Goal: Task Accomplishment & Management: Complete application form

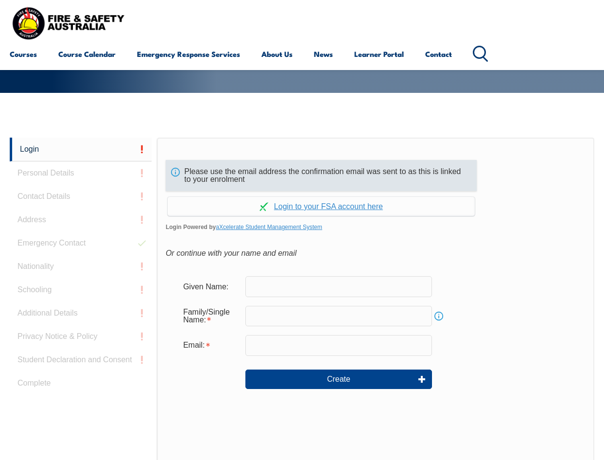
scroll to position [181, 0]
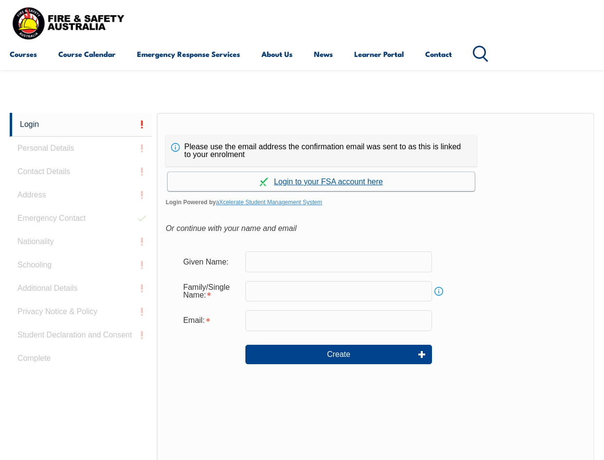
click at [273, 181] on link "Continue with aXcelerate" at bounding box center [321, 181] width 307 height 19
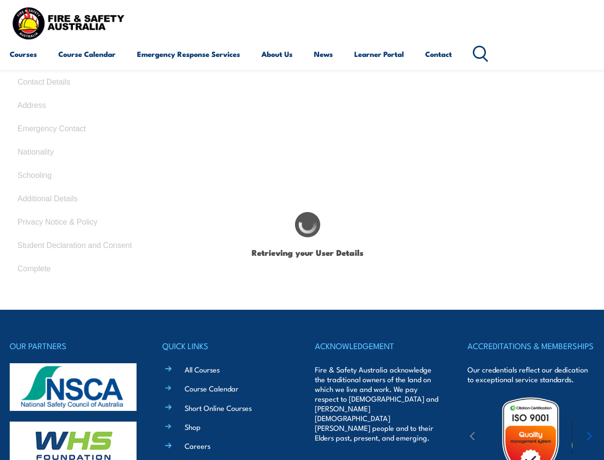
type input "[PERSON_NAME]"
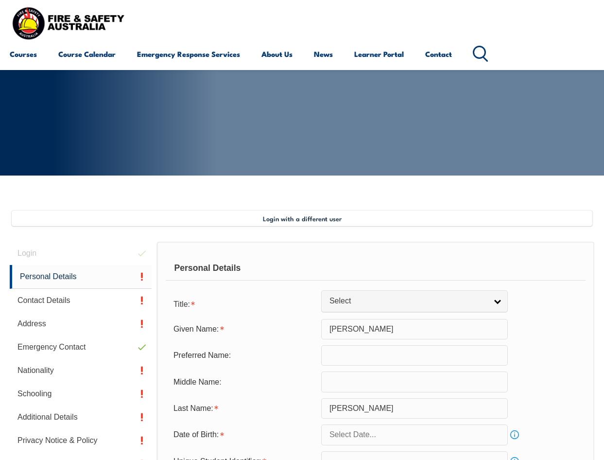
scroll to position [187, 0]
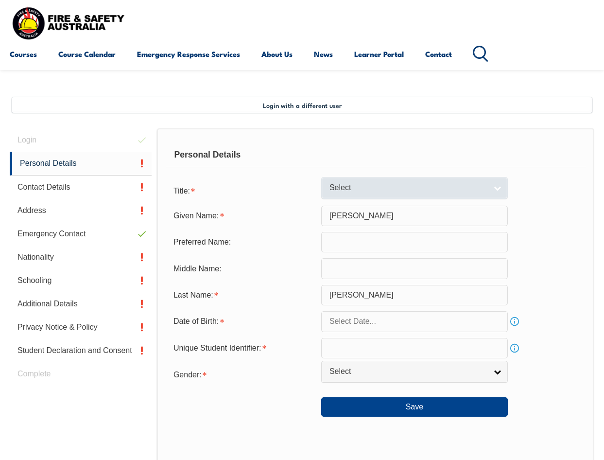
click at [496, 185] on link "Select" at bounding box center [414, 188] width 187 height 22
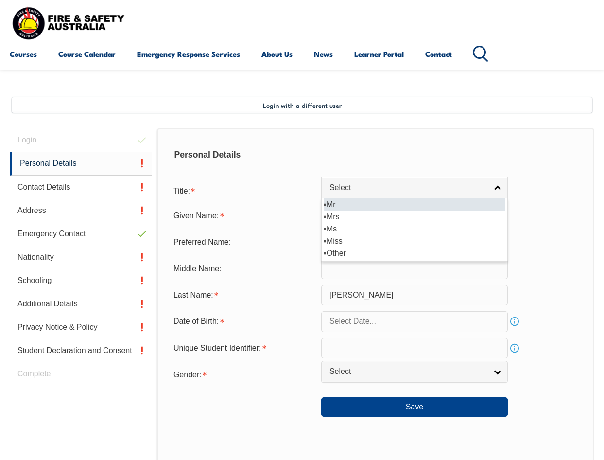
click at [414, 204] on li "Mr" at bounding box center [415, 204] width 182 height 12
select select "Mr"
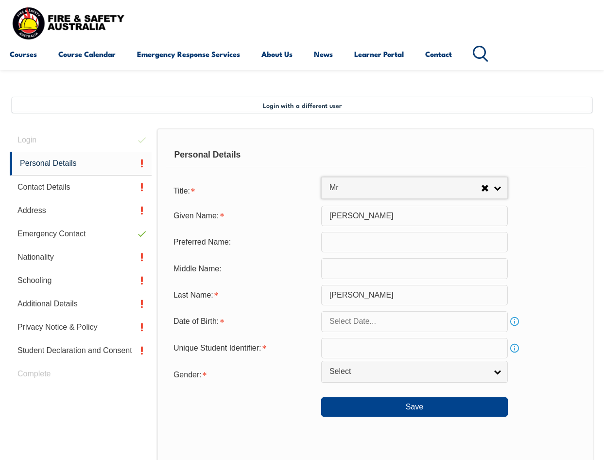
click at [348, 214] on input "[PERSON_NAME]" at bounding box center [414, 216] width 187 height 20
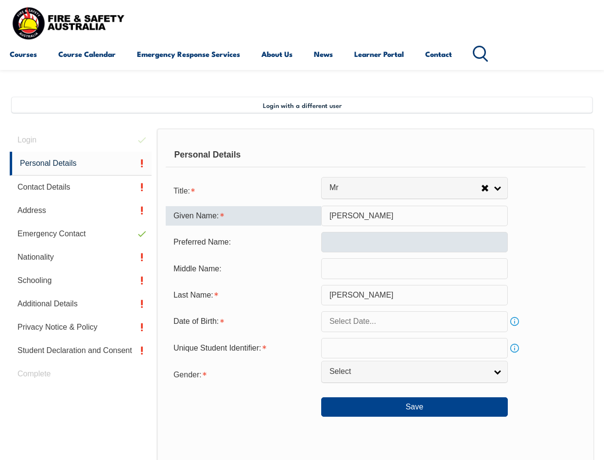
type input "[PERSON_NAME]"
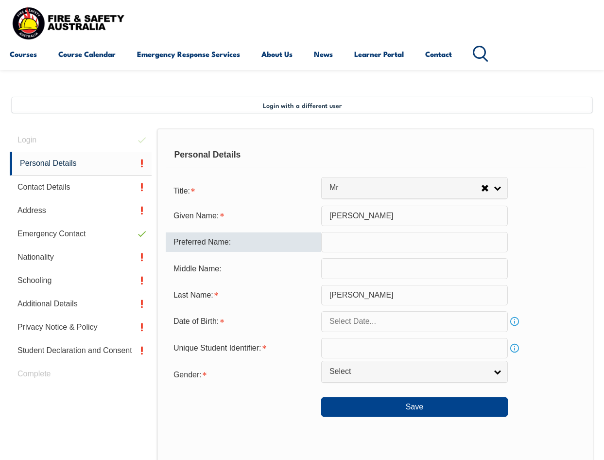
click at [348, 236] on input "text" at bounding box center [414, 242] width 187 height 20
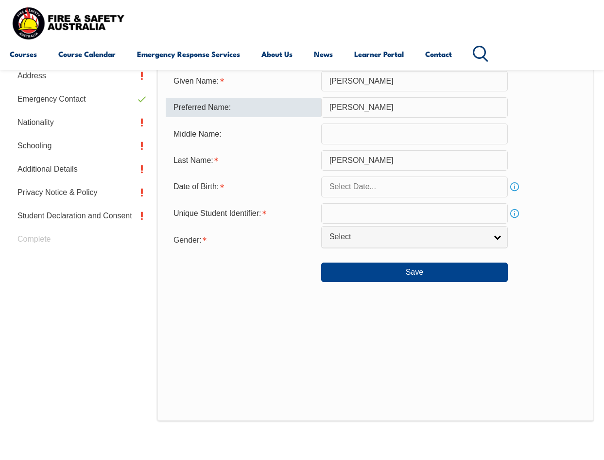
scroll to position [333, 0]
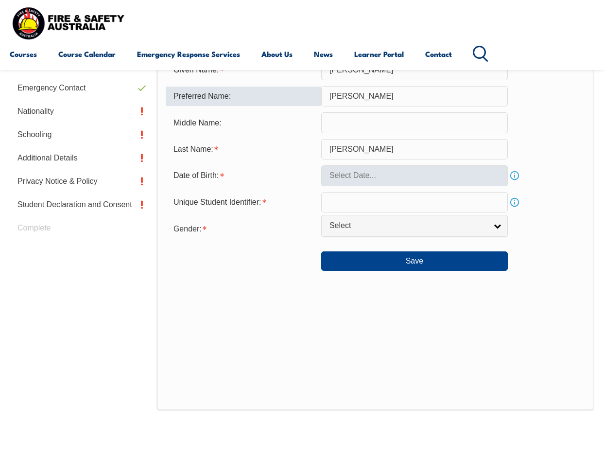
type input "[PERSON_NAME]"
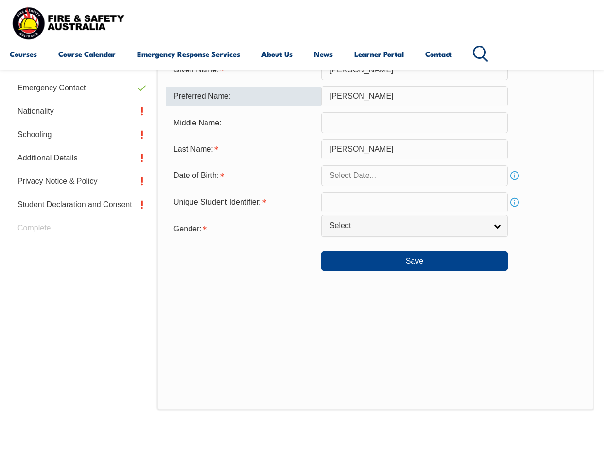
click at [365, 179] on input "text" at bounding box center [414, 175] width 187 height 20
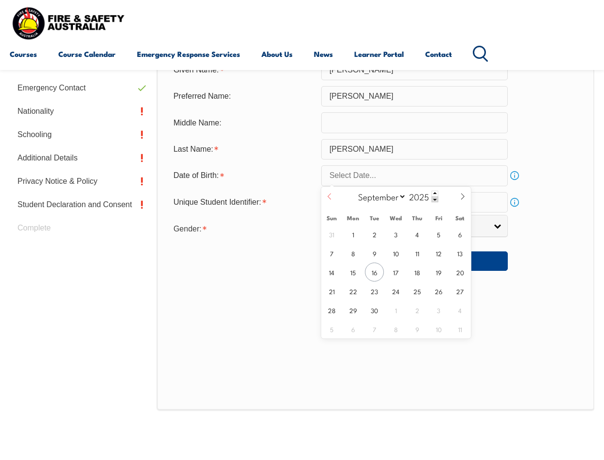
click at [329, 196] on icon at bounding box center [329, 196] width 7 height 7
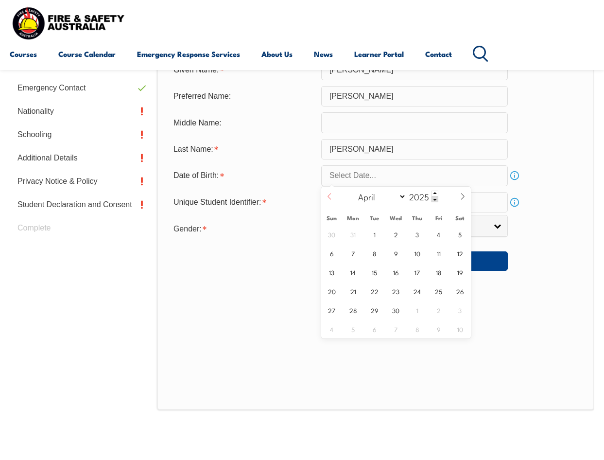
click at [329, 196] on icon at bounding box center [329, 196] width 7 height 7
select select "2"
click at [436, 200] on span at bounding box center [434, 199] width 7 height 6
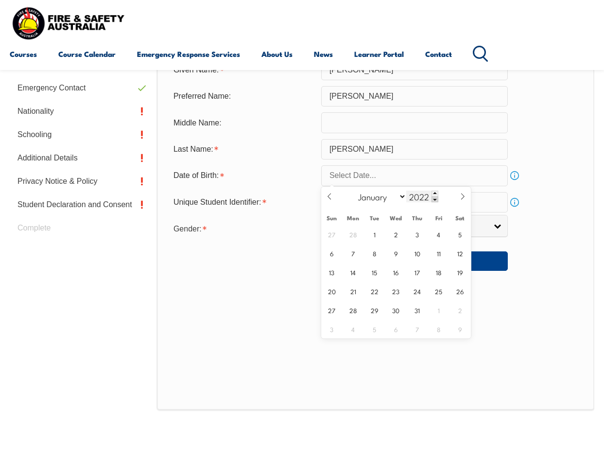
click at [436, 200] on span at bounding box center [434, 199] width 7 height 6
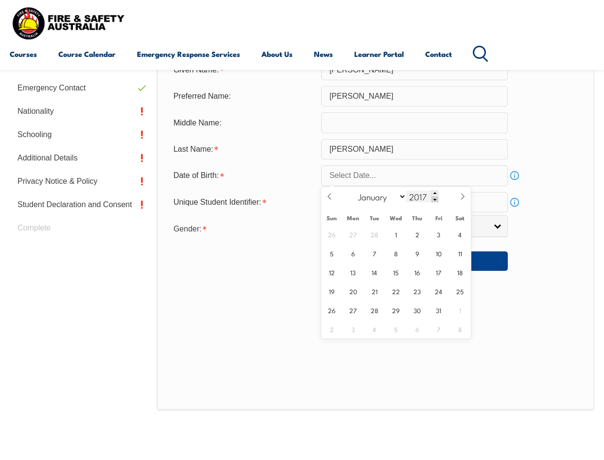
click at [436, 200] on span at bounding box center [434, 199] width 7 height 6
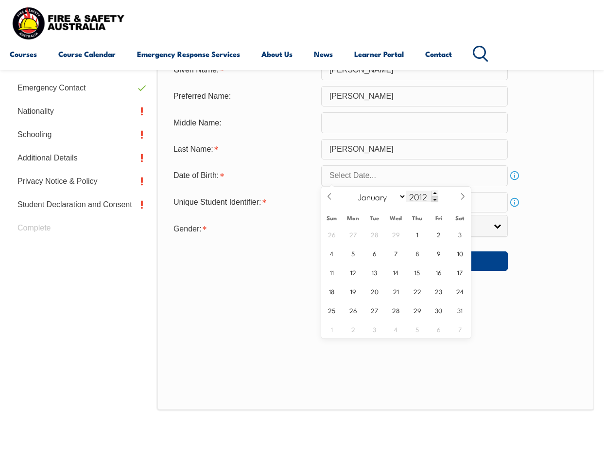
click at [436, 200] on span at bounding box center [434, 199] width 7 height 6
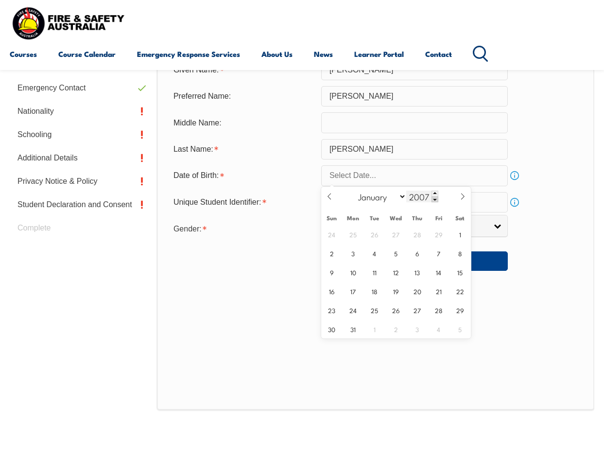
click at [435, 199] on span at bounding box center [434, 199] width 7 height 6
click at [435, 198] on span at bounding box center [434, 199] width 7 height 6
click at [434, 197] on span at bounding box center [434, 199] width 7 height 6
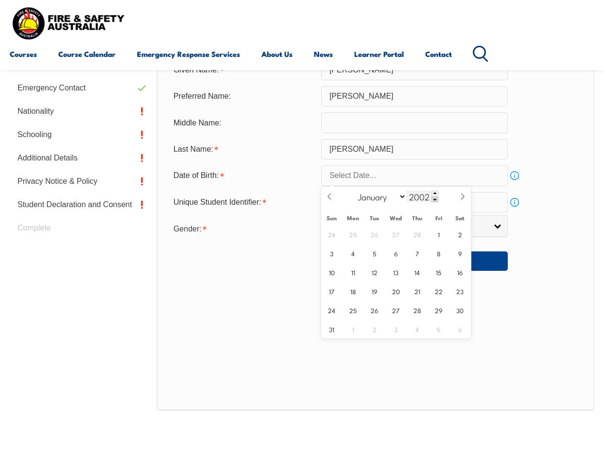
click at [434, 197] on span at bounding box center [434, 199] width 7 height 6
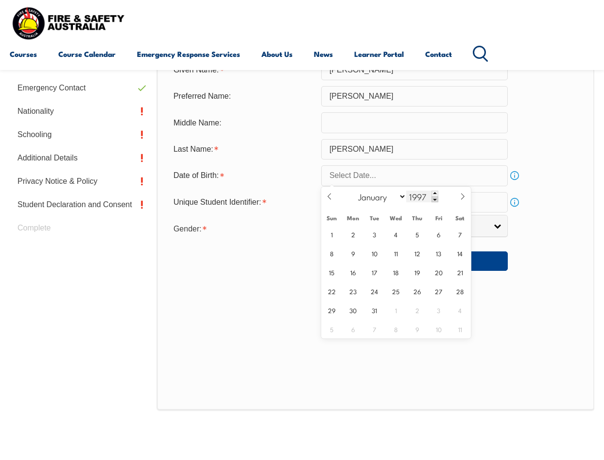
click at [434, 197] on span at bounding box center [434, 199] width 7 height 6
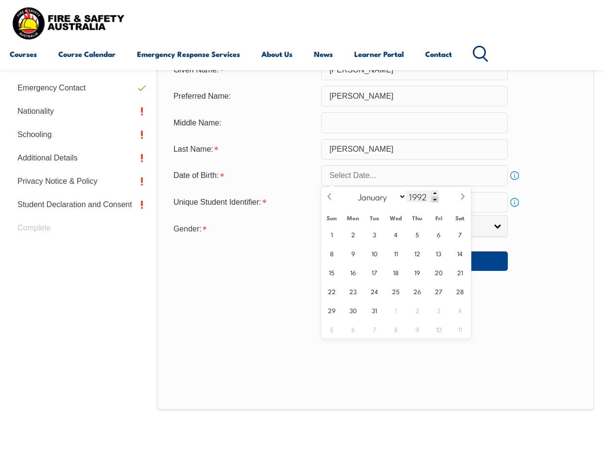
click at [434, 197] on span at bounding box center [434, 199] width 7 height 6
click at [433, 197] on span at bounding box center [434, 199] width 7 height 6
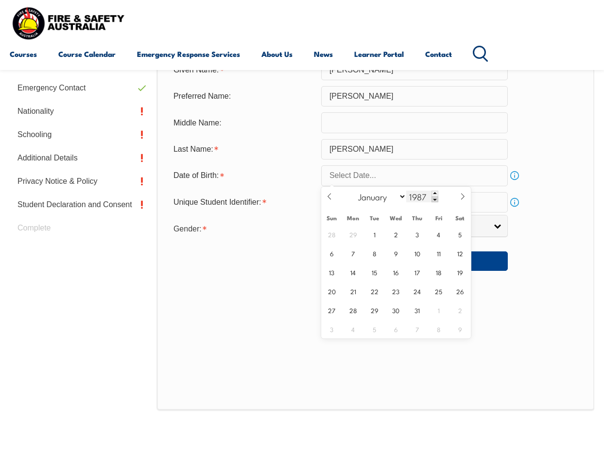
click at [433, 197] on span at bounding box center [434, 199] width 7 height 6
click at [434, 197] on span at bounding box center [434, 199] width 7 height 6
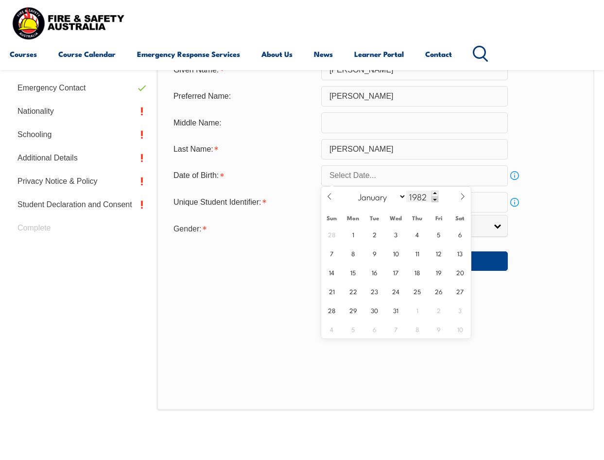
click at [434, 198] on span at bounding box center [434, 199] width 7 height 6
click at [435, 199] on span at bounding box center [434, 199] width 7 height 6
click at [436, 199] on span at bounding box center [434, 199] width 7 height 6
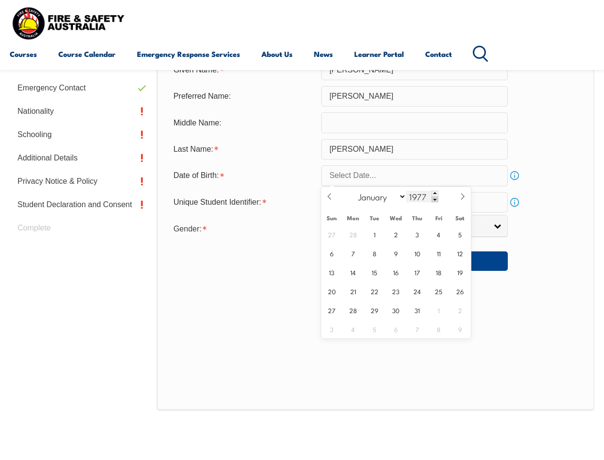
click at [436, 199] on span at bounding box center [434, 199] width 7 height 6
click at [435, 199] on span at bounding box center [434, 199] width 7 height 6
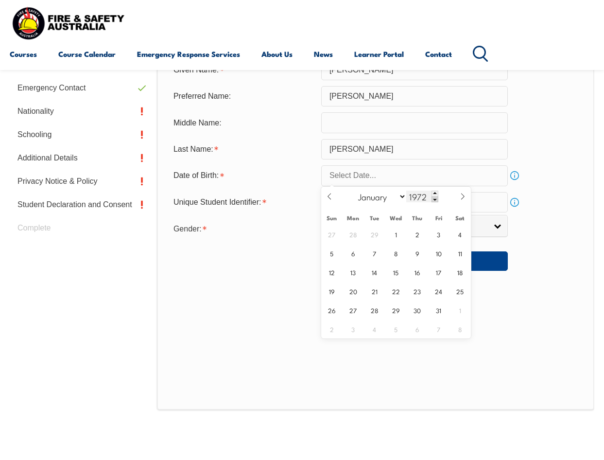
click at [435, 199] on span at bounding box center [434, 199] width 7 height 6
click at [435, 197] on span at bounding box center [434, 199] width 7 height 6
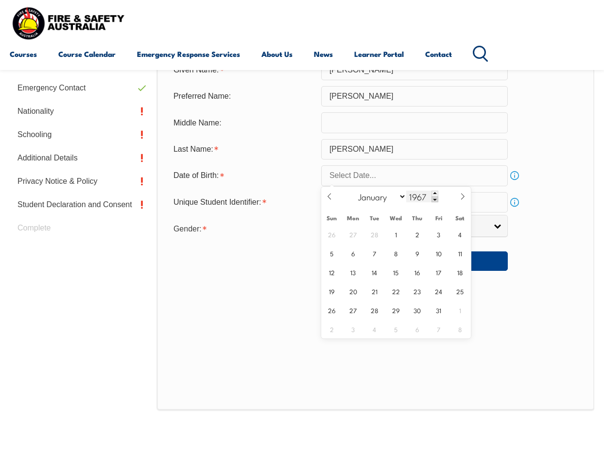
click at [435, 199] on span at bounding box center [434, 199] width 7 height 6
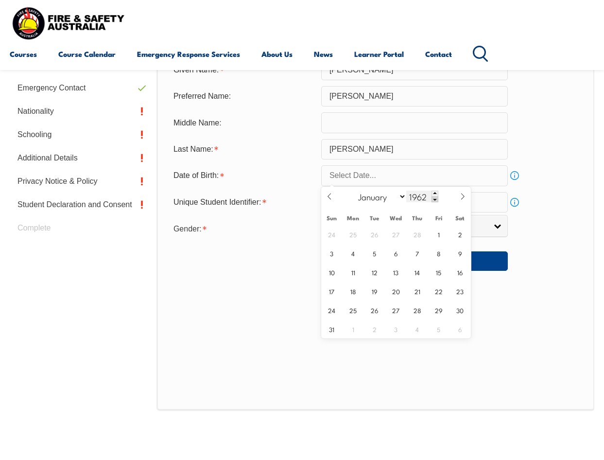
click at [435, 199] on span at bounding box center [434, 199] width 7 height 6
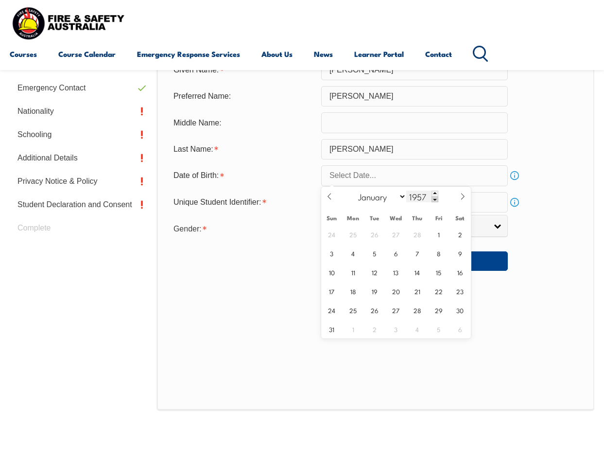
click at [435, 199] on span at bounding box center [434, 199] width 7 height 6
type input "1956"
click at [462, 196] on icon at bounding box center [462, 196] width 7 height 7
click at [463, 196] on icon at bounding box center [462, 196] width 7 height 7
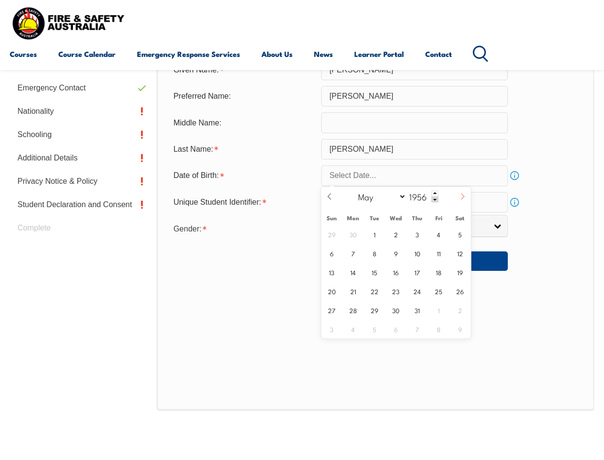
select select "5"
click at [462, 273] on span "16" at bounding box center [459, 271] width 19 height 19
type input "[DATE]"
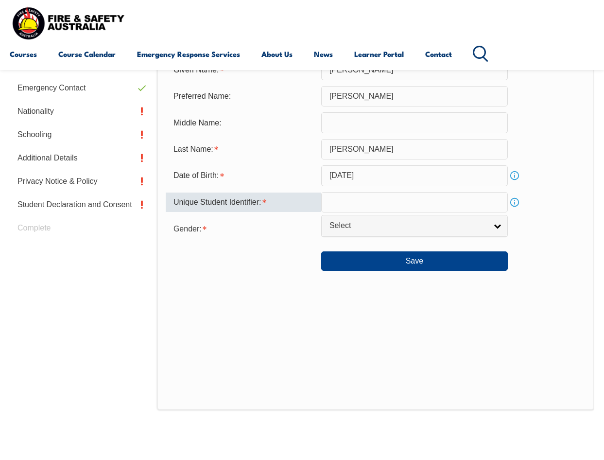
click at [373, 205] on input "text" at bounding box center [414, 202] width 187 height 20
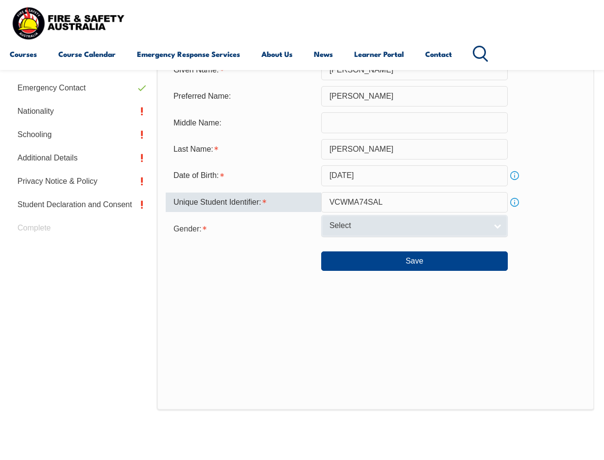
type input "VCWMA74SAL"
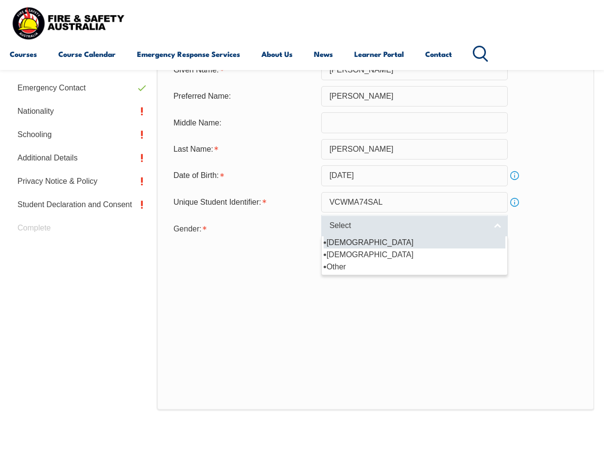
drag, startPoint x: 500, startPoint y: 228, endPoint x: 495, endPoint y: 231, distance: 5.9
click at [499, 228] on link "Select" at bounding box center [414, 226] width 187 height 22
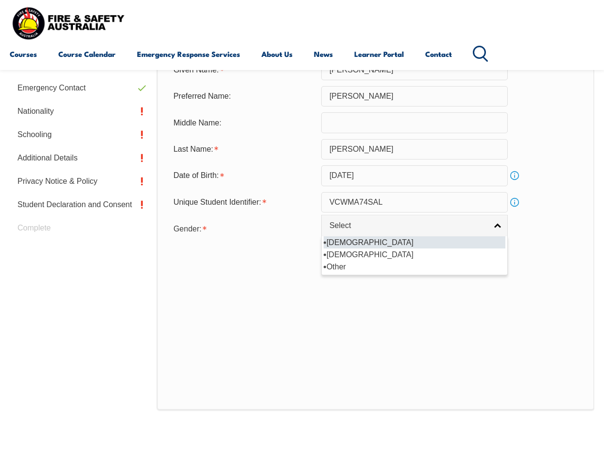
click at [440, 241] on li "[DEMOGRAPHIC_DATA]" at bounding box center [415, 242] width 182 height 12
select select "M"
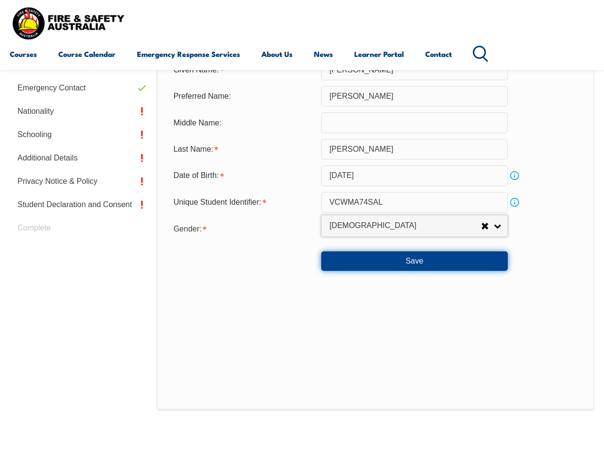
click at [449, 266] on button "Save" at bounding box center [414, 260] width 187 height 19
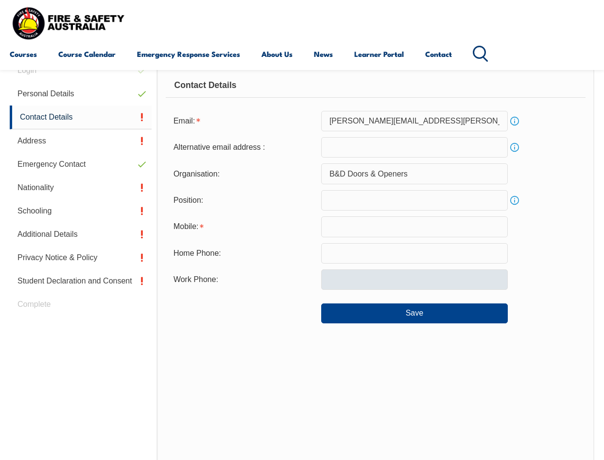
scroll to position [236, 0]
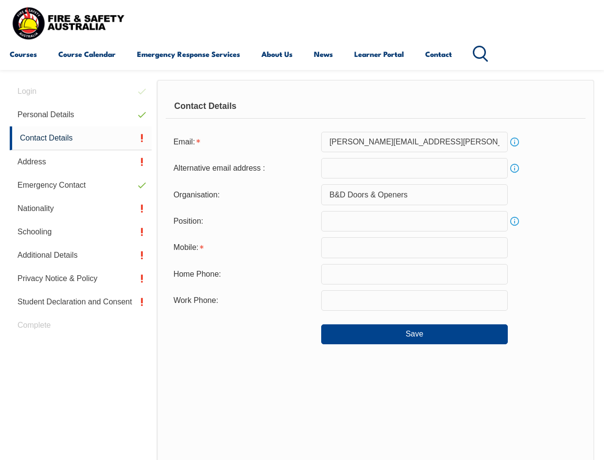
click at [341, 222] on input "text" at bounding box center [414, 221] width 187 height 20
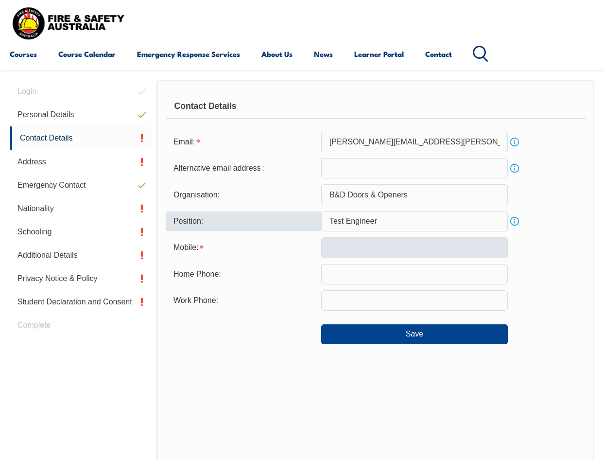
type input "Test Engineer"
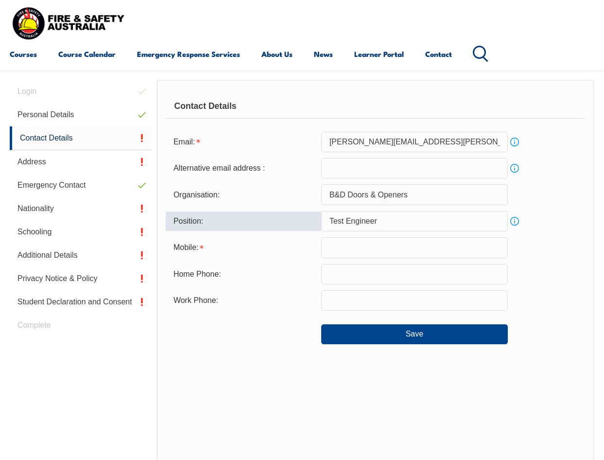
click at [355, 247] on input "text" at bounding box center [414, 247] width 187 height 20
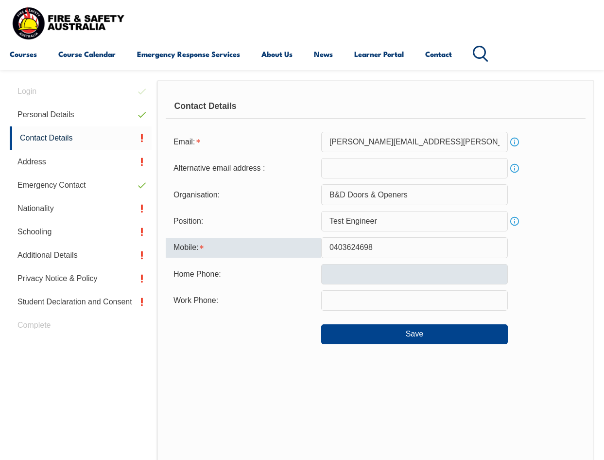
type input "0403624698"
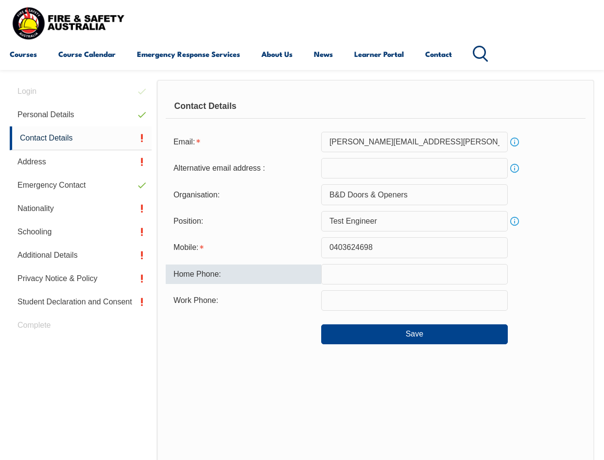
click at [375, 268] on input "text" at bounding box center [414, 274] width 187 height 20
type input "0403624698"
click at [371, 301] on input "text" at bounding box center [414, 300] width 187 height 20
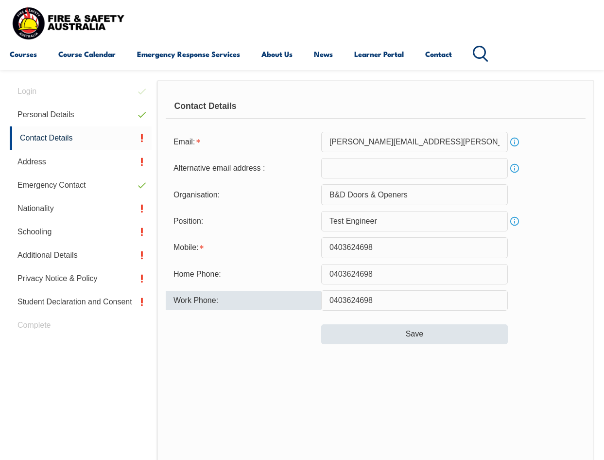
type input "0403624698"
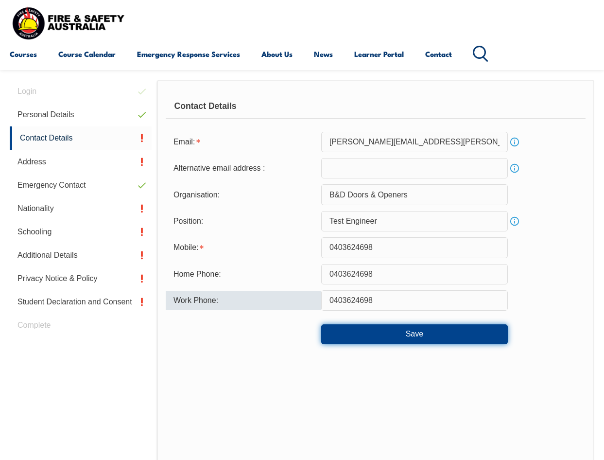
click at [428, 330] on button "Save" at bounding box center [414, 333] width 187 height 19
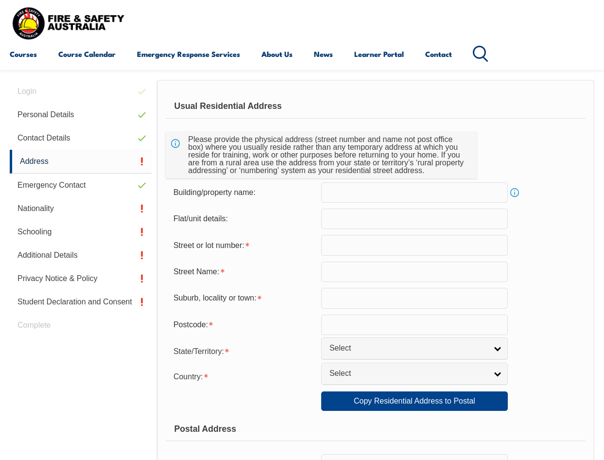
click at [348, 242] on input "text" at bounding box center [414, 245] width 187 height 20
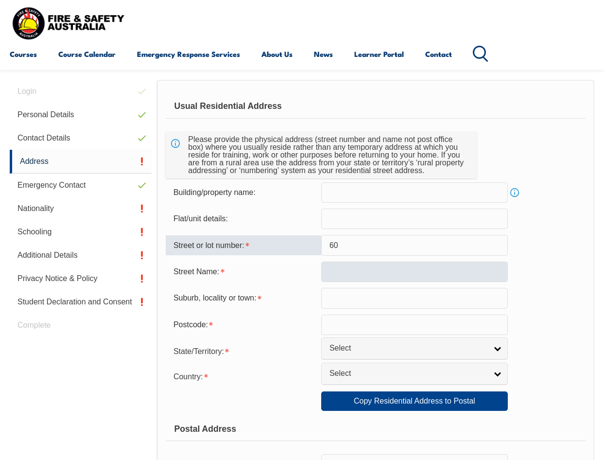
type input "60"
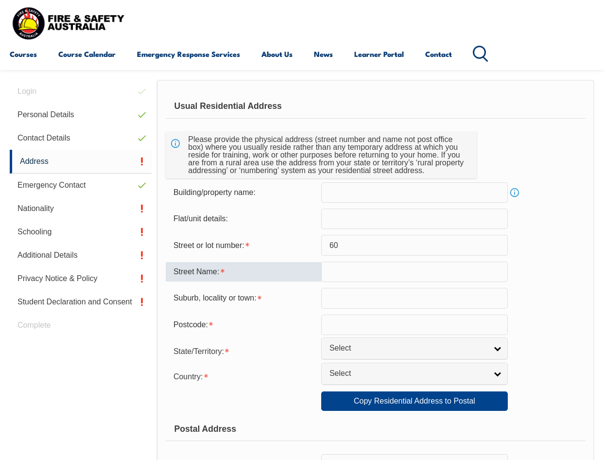
click at [345, 269] on input "text" at bounding box center [414, 271] width 187 height 20
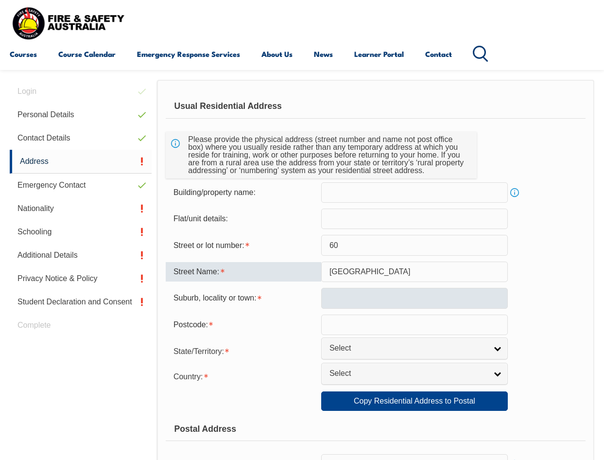
type input "[GEOGRAPHIC_DATA]"
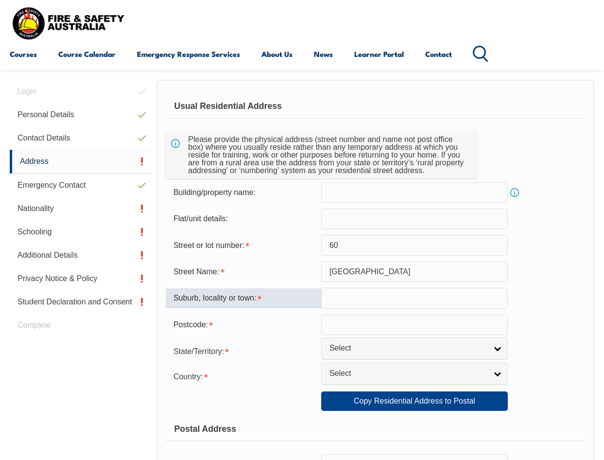
click at [334, 291] on input "text" at bounding box center [414, 298] width 187 height 20
type input "Mittagong"
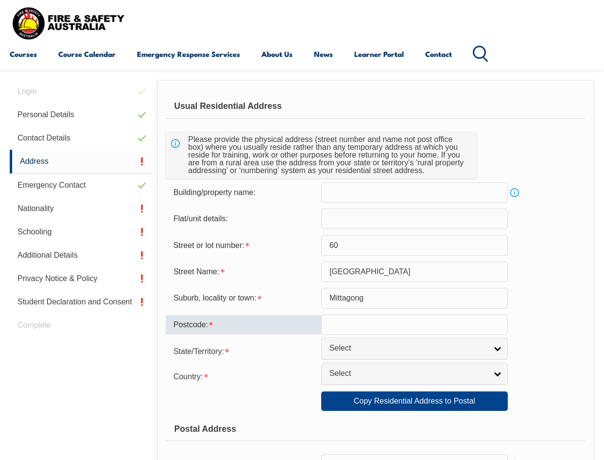
click at [350, 320] on input "text" at bounding box center [414, 324] width 187 height 20
type input "2575"
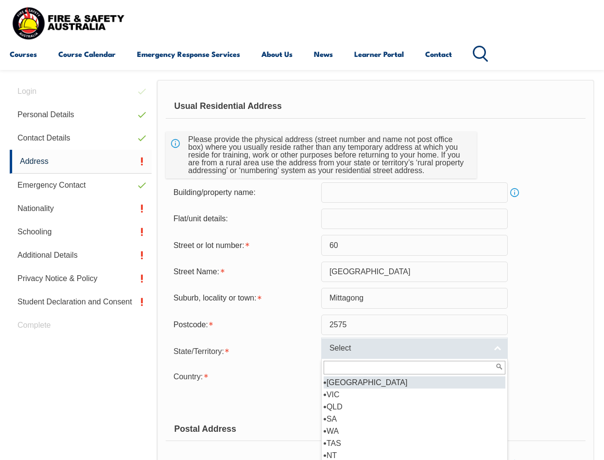
click at [498, 349] on link "Select" at bounding box center [414, 348] width 187 height 22
click at [444, 382] on li "[GEOGRAPHIC_DATA]" at bounding box center [415, 382] width 182 height 12
select select "[GEOGRAPHIC_DATA]"
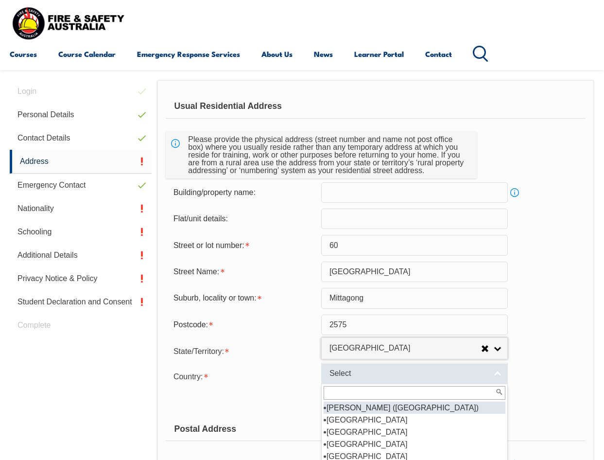
click at [497, 373] on link "Select" at bounding box center [414, 373] width 187 height 22
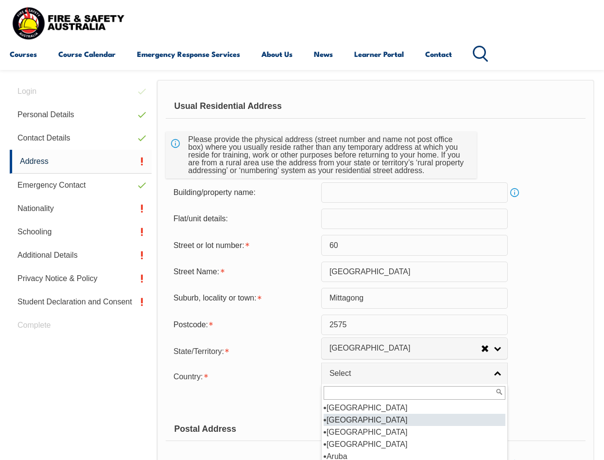
scroll to position [146, 0]
click at [425, 416] on li "[GEOGRAPHIC_DATA]" at bounding box center [415, 419] width 182 height 12
select select "1101"
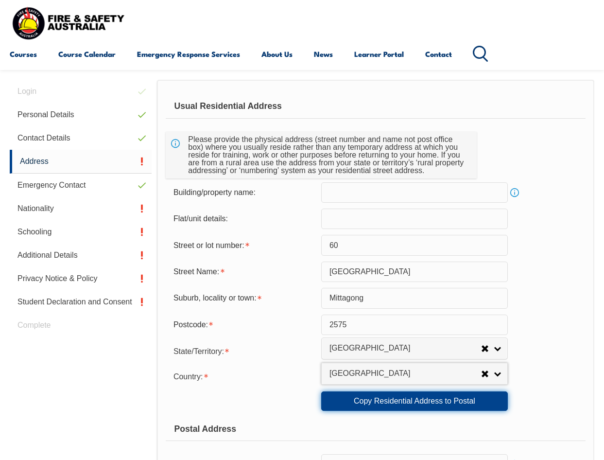
click at [429, 399] on link "Copy Residential Address to Postal" at bounding box center [414, 400] width 187 height 19
type input "60"
type input "[GEOGRAPHIC_DATA]"
type input "Mittagong"
select select "[GEOGRAPHIC_DATA]"
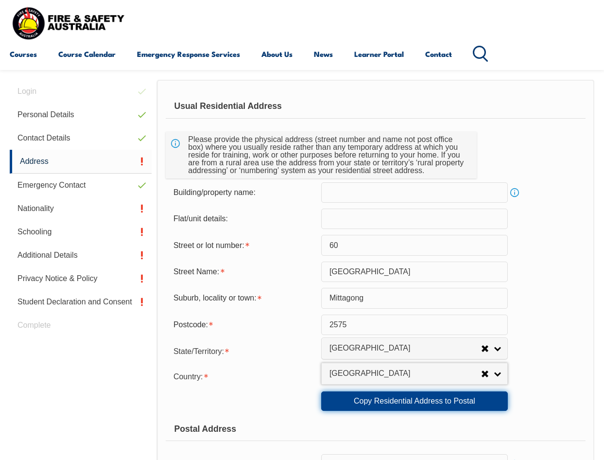
type input "2575"
select select "1101"
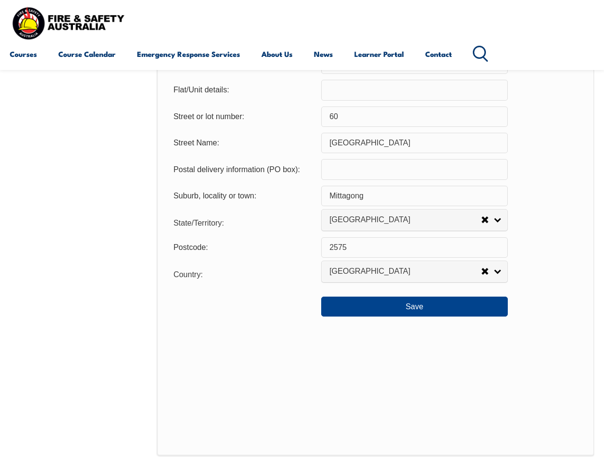
scroll to position [646, 0]
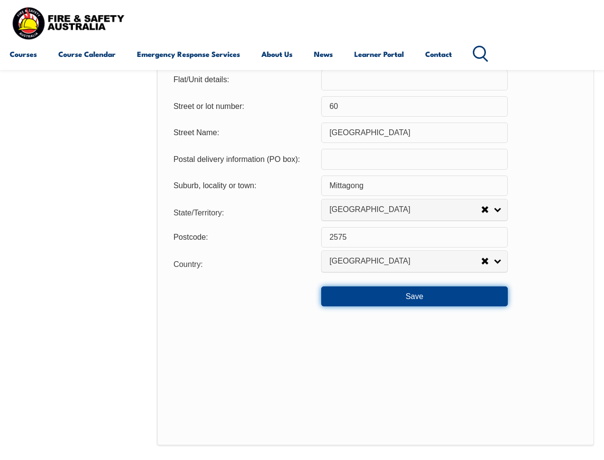
click at [465, 297] on button "Save" at bounding box center [414, 295] width 187 height 19
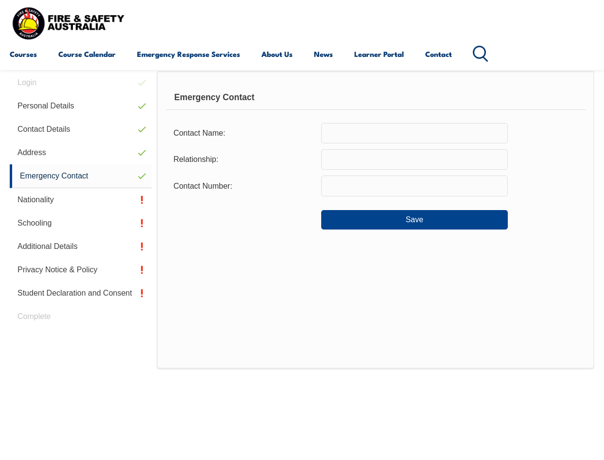
scroll to position [236, 0]
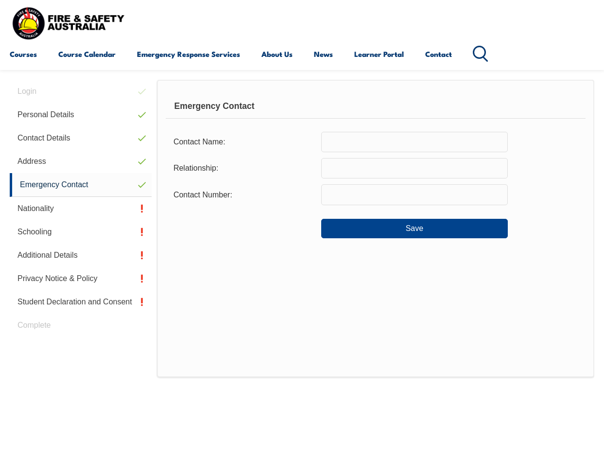
click at [332, 140] on input "text" at bounding box center [414, 142] width 187 height 20
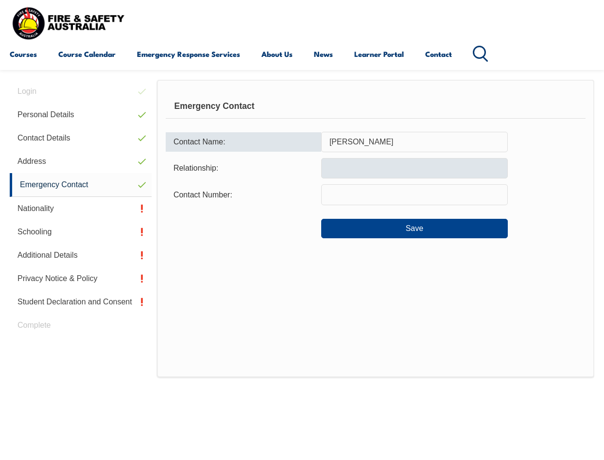
type input "[PERSON_NAME]"
click at [341, 165] on input "text" at bounding box center [414, 168] width 187 height 20
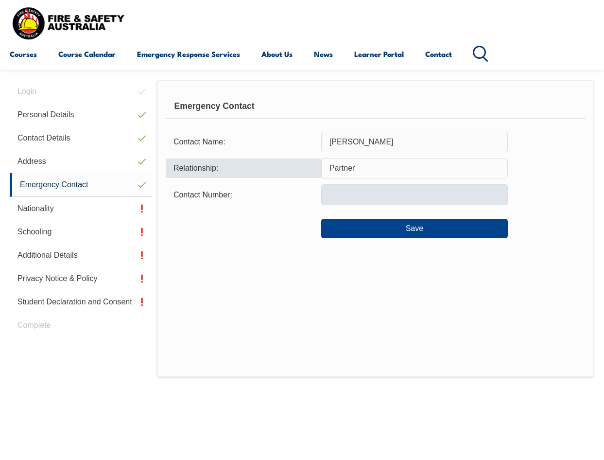
type input "Partner"
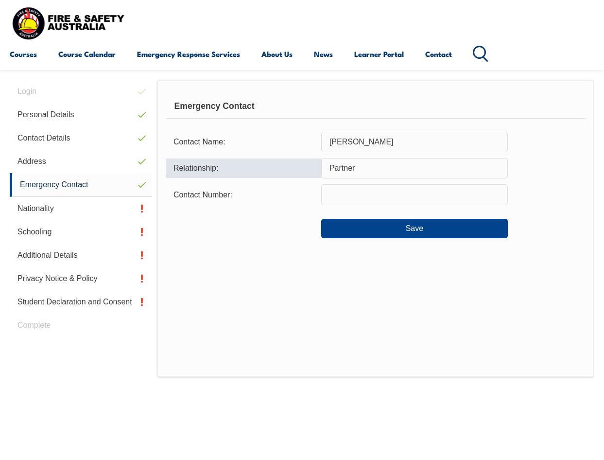
click at [343, 196] on input "text" at bounding box center [414, 194] width 187 height 20
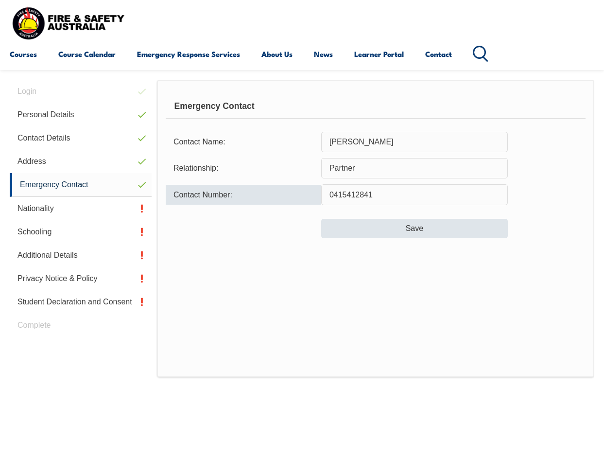
type input "0415412841"
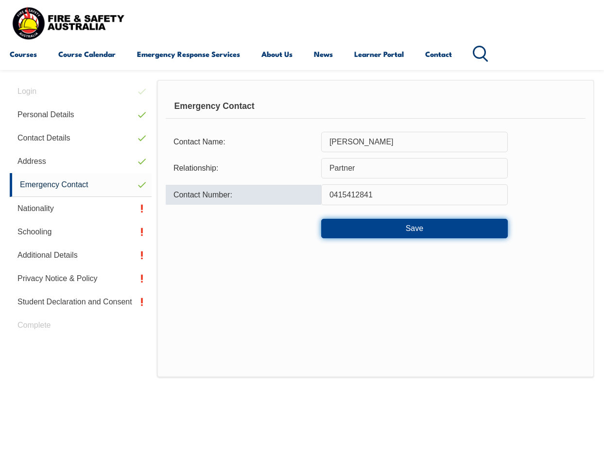
click at [400, 226] on button "Save" at bounding box center [414, 228] width 187 height 19
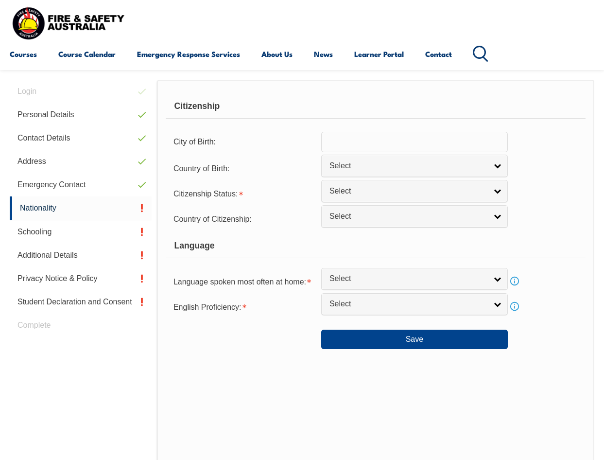
click at [360, 139] on input "text" at bounding box center [414, 142] width 187 height 20
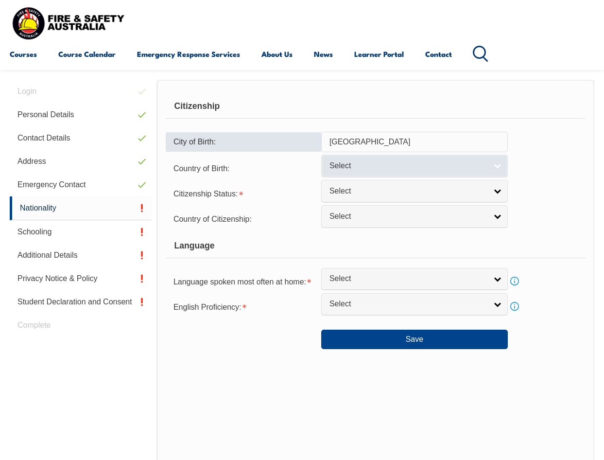
type input "[GEOGRAPHIC_DATA]"
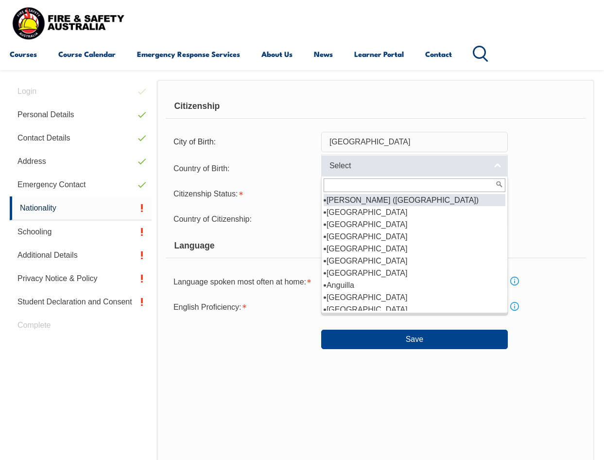
click at [496, 164] on link "Select" at bounding box center [414, 165] width 187 height 22
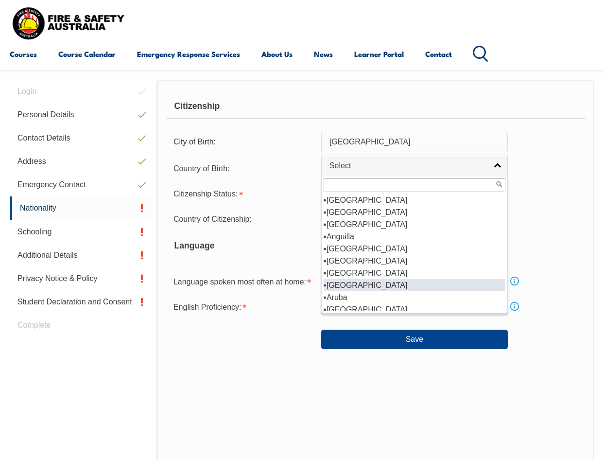
scroll to position [146, 0]
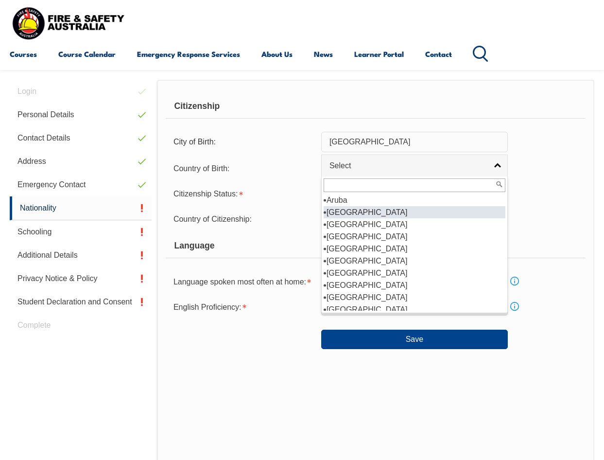
click at [437, 212] on li "[GEOGRAPHIC_DATA]" at bounding box center [415, 212] width 182 height 12
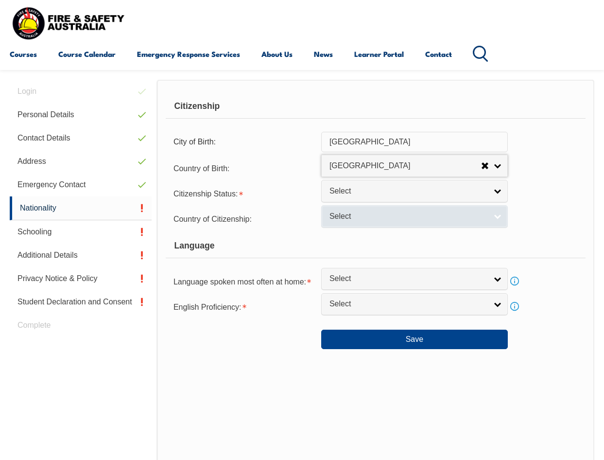
select select "1101"
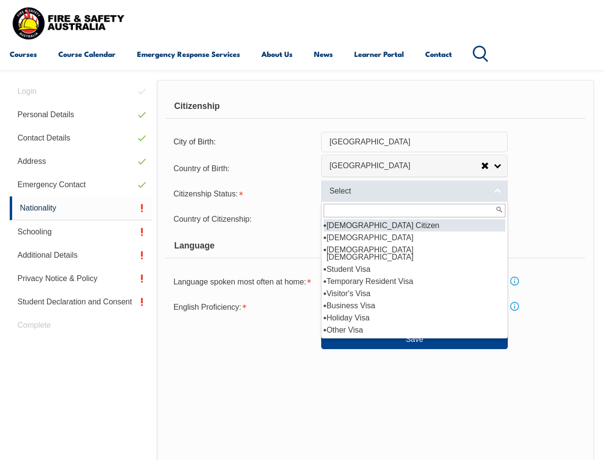
click at [498, 191] on link "Select" at bounding box center [414, 191] width 187 height 22
click at [430, 224] on li "[DEMOGRAPHIC_DATA] Citizen" at bounding box center [415, 225] width 182 height 12
select select "1"
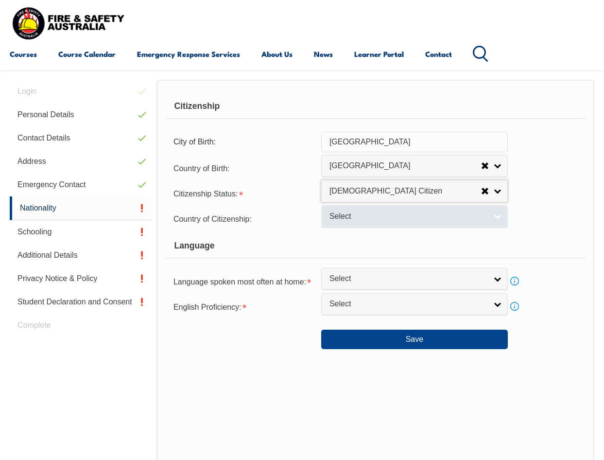
click at [502, 215] on link "Select" at bounding box center [414, 216] width 187 height 22
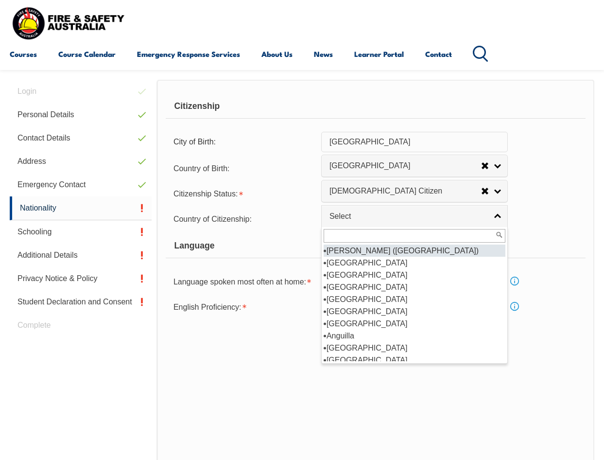
scroll to position [97, 0]
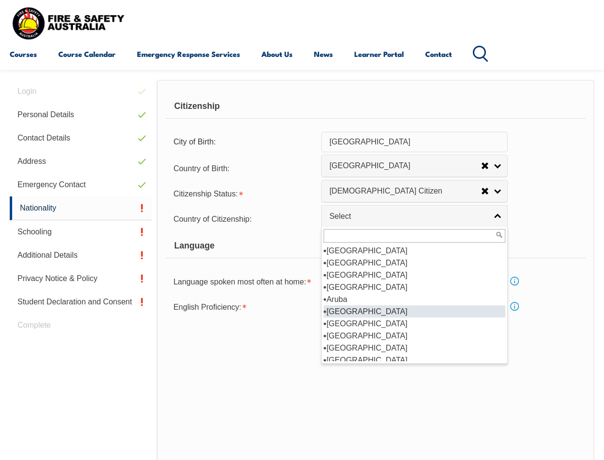
click at [446, 307] on li "[GEOGRAPHIC_DATA]" at bounding box center [415, 311] width 182 height 12
select select "1101"
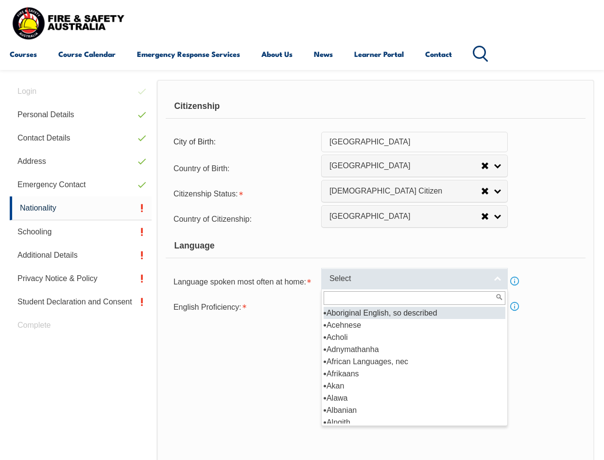
click at [500, 278] on link "Select" at bounding box center [414, 279] width 187 height 22
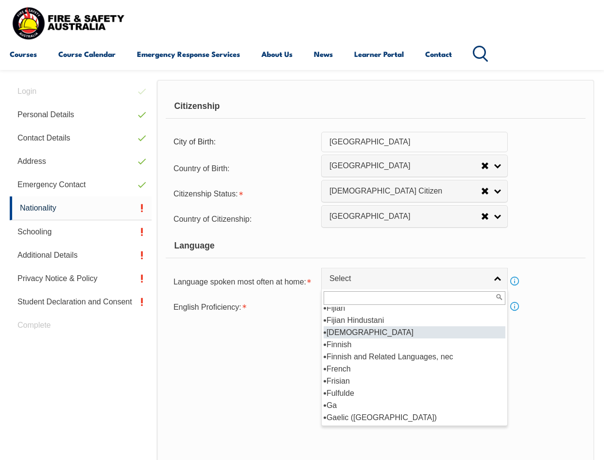
scroll to position [1166, 0]
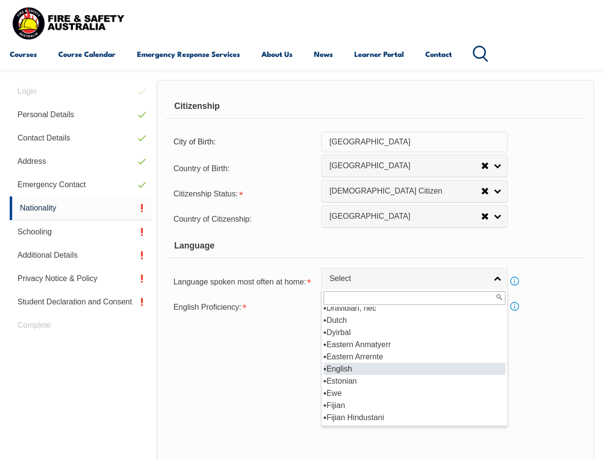
click at [415, 365] on li "English" at bounding box center [415, 368] width 182 height 12
select select "1201"
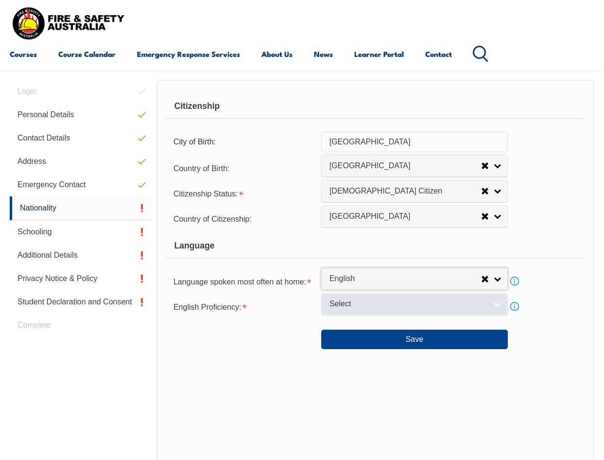
click at [498, 304] on link "Select" at bounding box center [414, 304] width 187 height 22
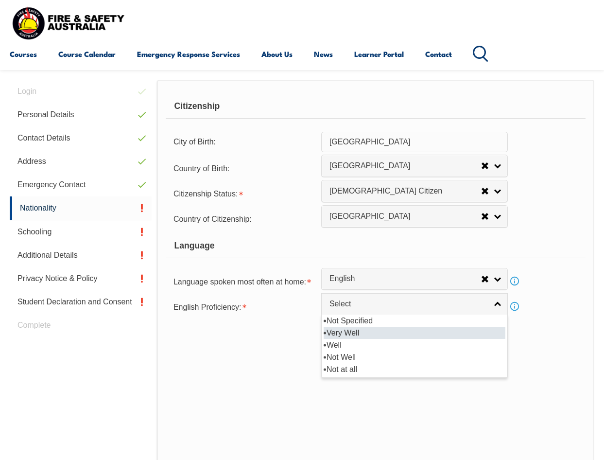
click at [418, 331] on li "Very Well" at bounding box center [415, 332] width 182 height 12
select select "1"
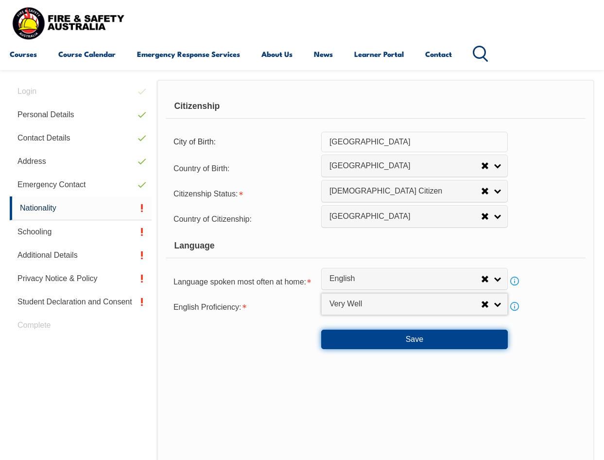
click at [434, 339] on button "Save" at bounding box center [414, 338] width 187 height 19
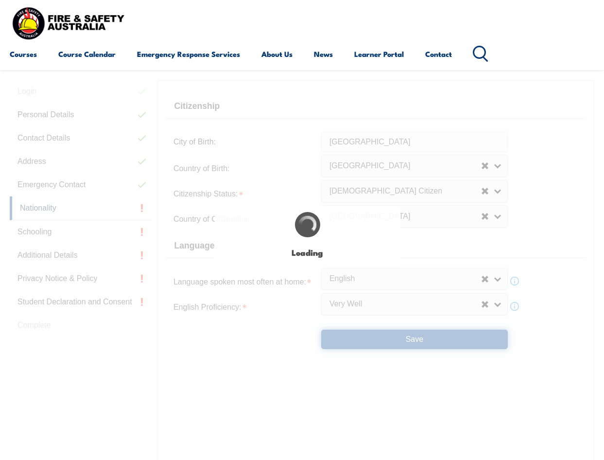
scroll to position [0, 0]
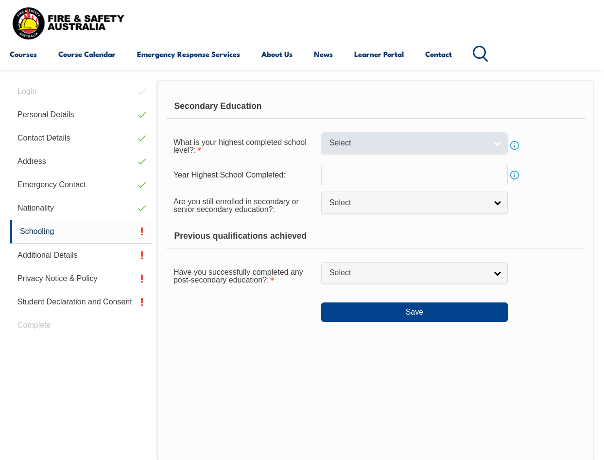
click at [499, 141] on link "Select" at bounding box center [414, 143] width 187 height 22
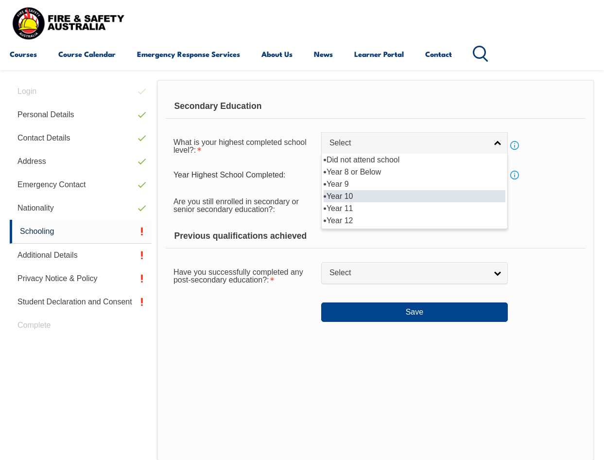
click at [447, 191] on li "Year 10" at bounding box center [415, 196] width 182 height 12
select select "10"
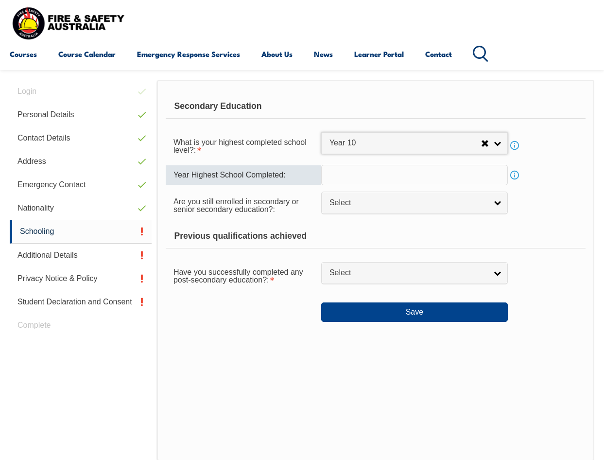
click at [455, 175] on input "text" at bounding box center [414, 175] width 187 height 20
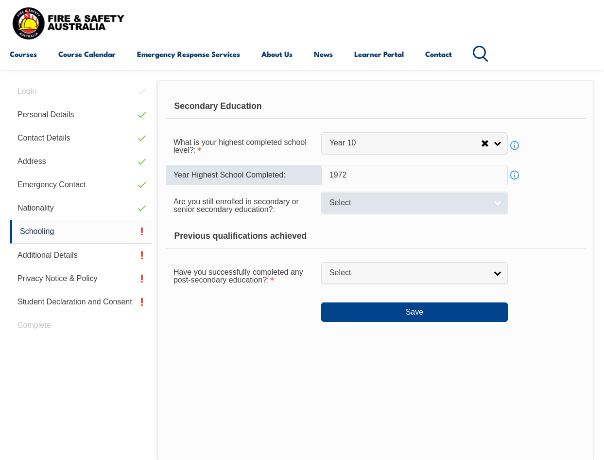
type input "1972"
click at [500, 205] on link "Select" at bounding box center [414, 202] width 187 height 22
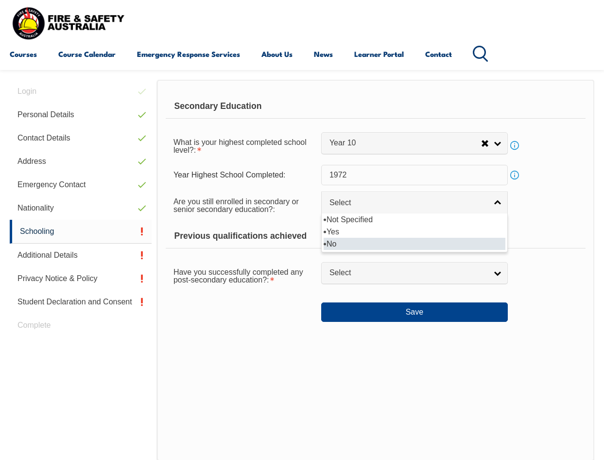
click at [450, 241] on li "No" at bounding box center [415, 244] width 182 height 12
select select "false"
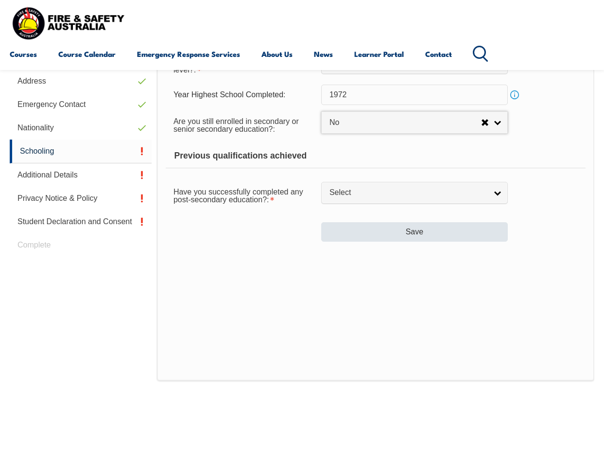
scroll to position [333, 0]
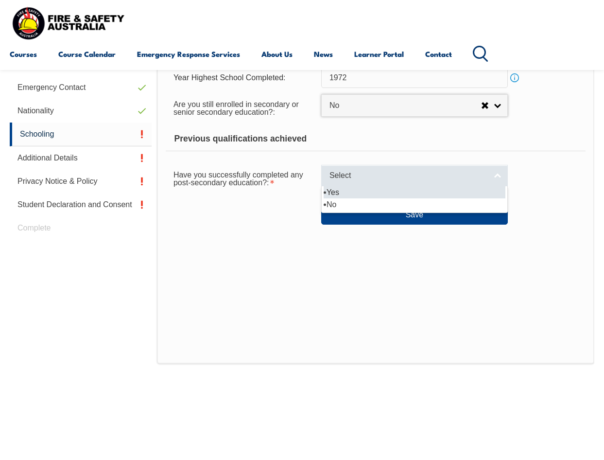
click at [500, 172] on link "Select" at bounding box center [414, 176] width 187 height 22
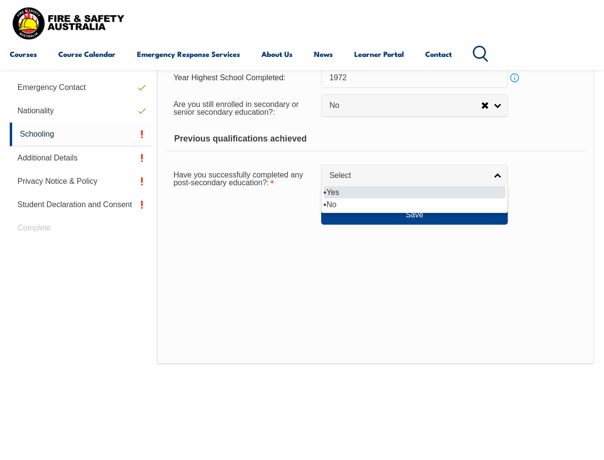
click at [402, 192] on li "Yes" at bounding box center [415, 192] width 182 height 12
select select "true"
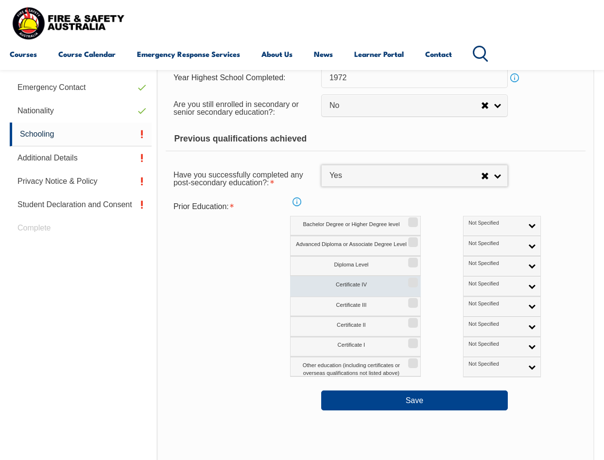
click at [412, 279] on input "Certificate IV" at bounding box center [412, 278] width 6 height 1
checkbox input "true"
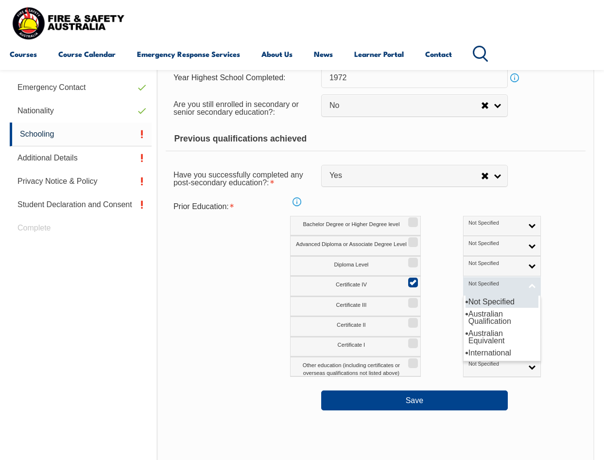
click at [492, 284] on link "Not Specified" at bounding box center [502, 286] width 78 height 20
click at [480, 318] on li "Australian Qualification" at bounding box center [501, 317] width 73 height 19
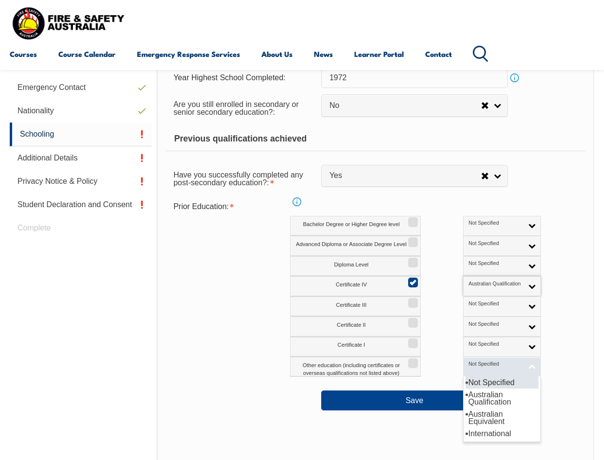
click at [492, 362] on link "Not Specified" at bounding box center [502, 367] width 78 height 20
click at [479, 392] on li "Australian Qualification" at bounding box center [501, 397] width 73 height 19
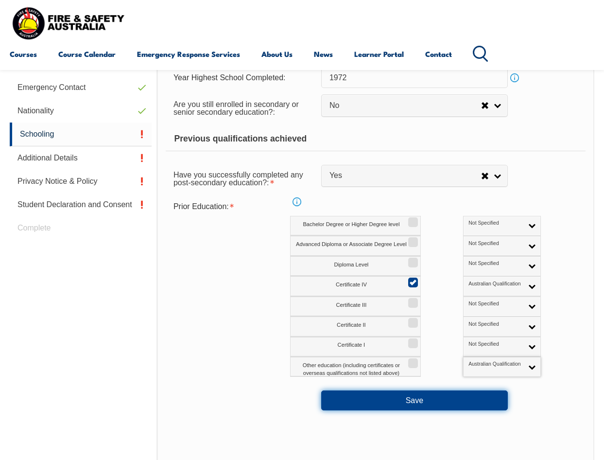
click at [456, 396] on button "Save" at bounding box center [414, 399] width 187 height 19
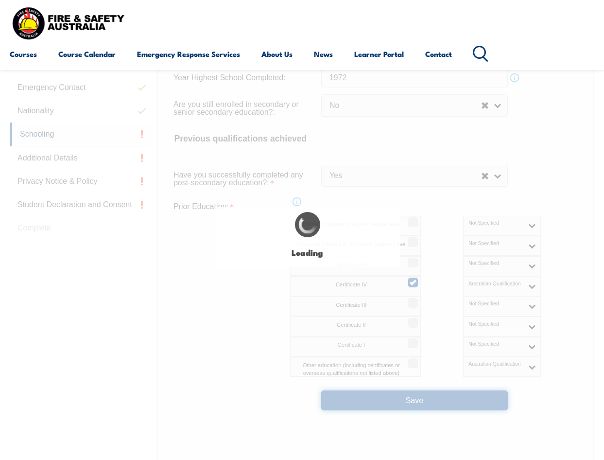
select select
select select "false"
select select "true"
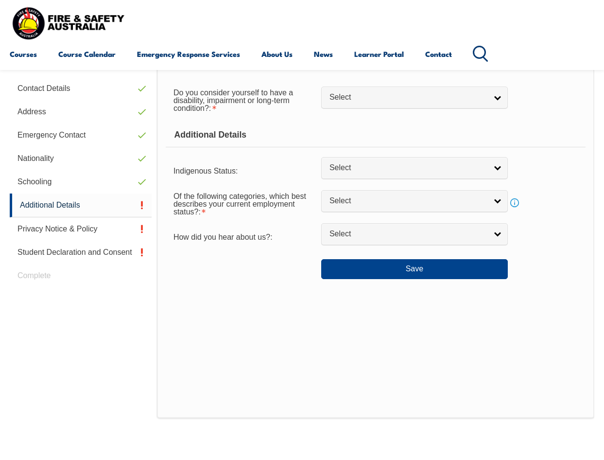
scroll to position [236, 0]
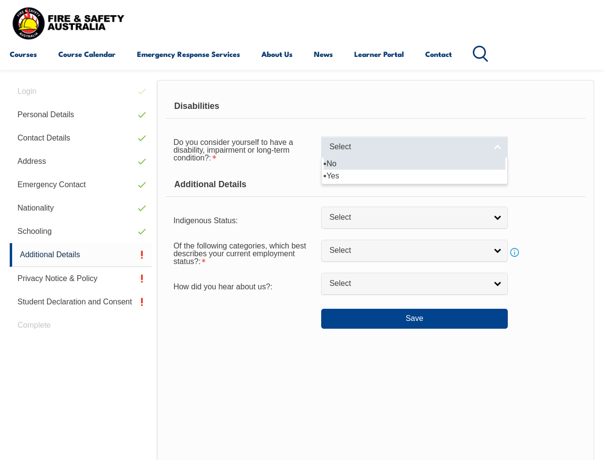
click at [500, 150] on link "Select" at bounding box center [414, 147] width 187 height 22
click at [443, 162] on li "No" at bounding box center [415, 163] width 182 height 12
select select "false"
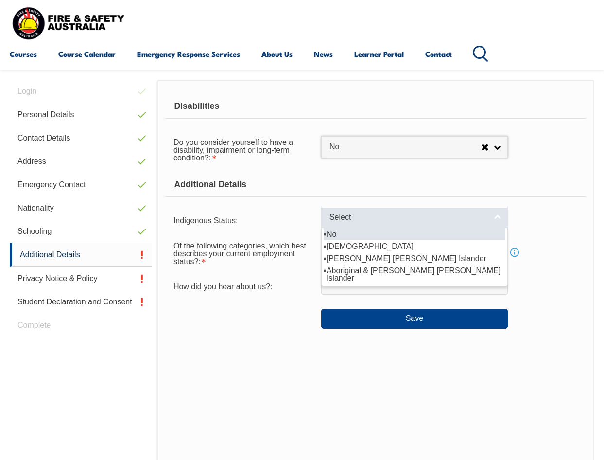
click at [500, 217] on link "Select" at bounding box center [414, 217] width 187 height 22
click at [402, 236] on li "No" at bounding box center [415, 234] width 182 height 12
select select "4"
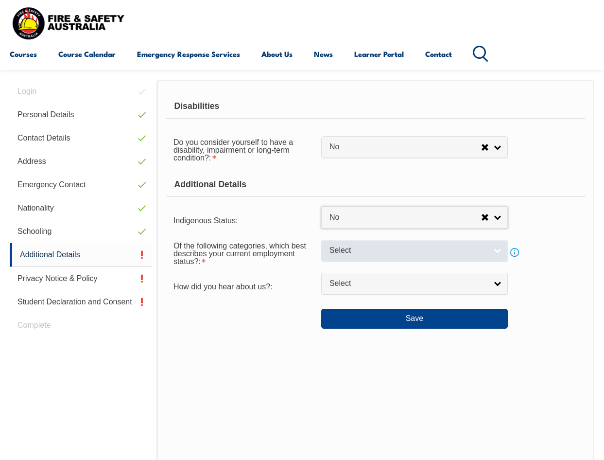
click at [498, 250] on link "Select" at bounding box center [414, 251] width 187 height 22
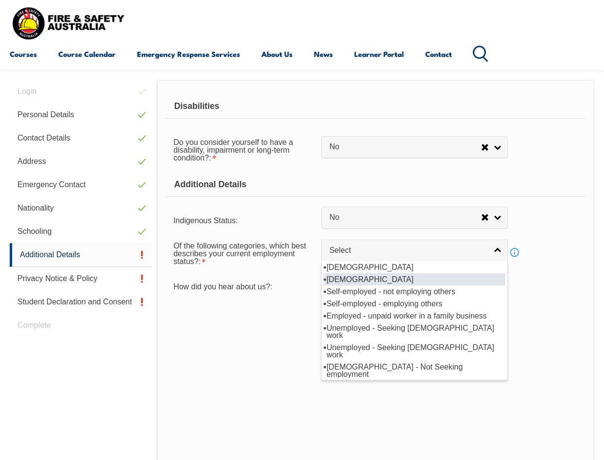
click at [471, 277] on li "[DEMOGRAPHIC_DATA]" at bounding box center [415, 279] width 182 height 12
select select "2"
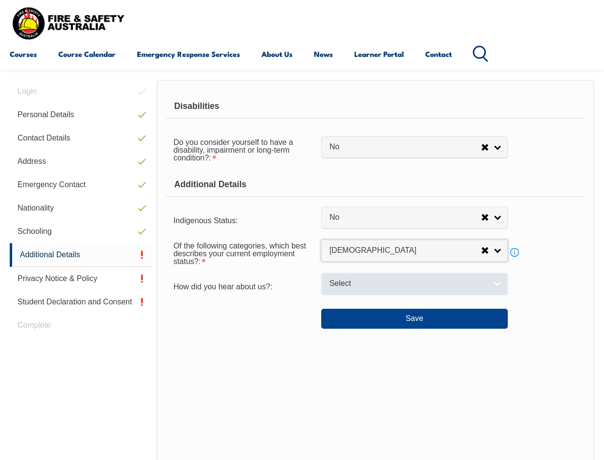
click at [498, 282] on link "Select" at bounding box center [414, 284] width 187 height 22
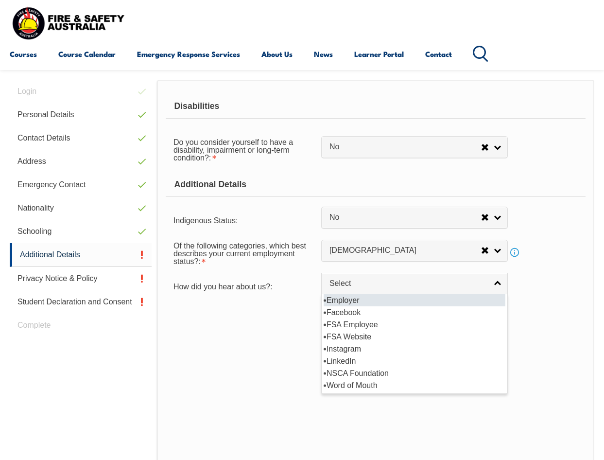
click at [366, 301] on li "Employer" at bounding box center [415, 300] width 182 height 12
select select "8019"
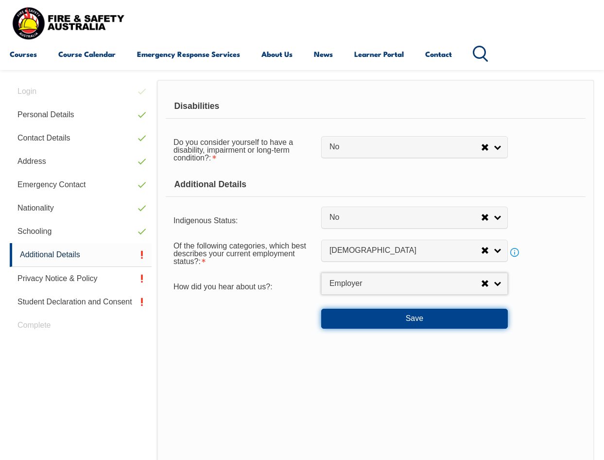
click at [390, 313] on button "Save" at bounding box center [414, 317] width 187 height 19
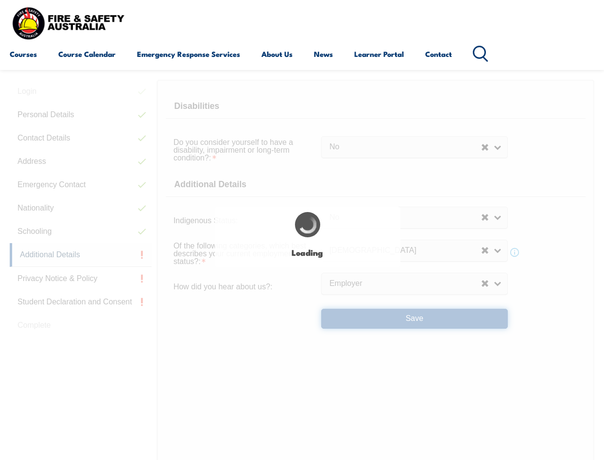
select select "false"
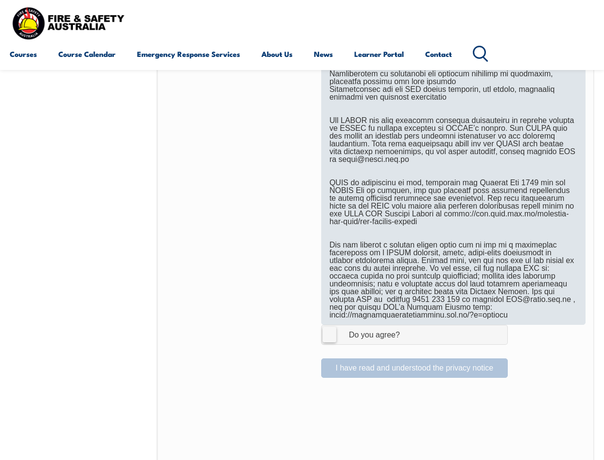
scroll to position [527, 0]
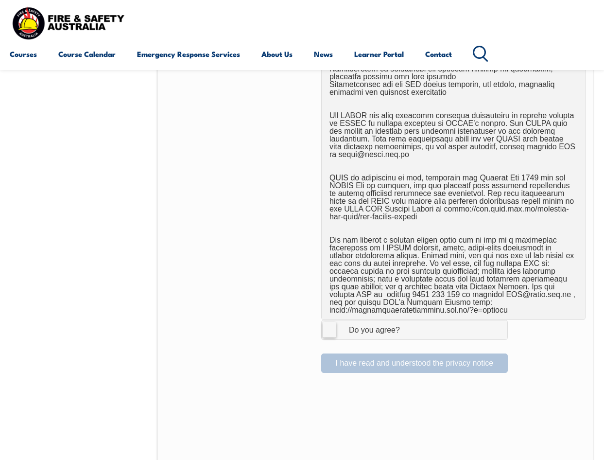
click at [330, 331] on label "I Agree Do you agree?" at bounding box center [414, 329] width 187 height 19
click at [408, 331] on input "I Agree Do you agree?" at bounding box center [416, 329] width 17 height 18
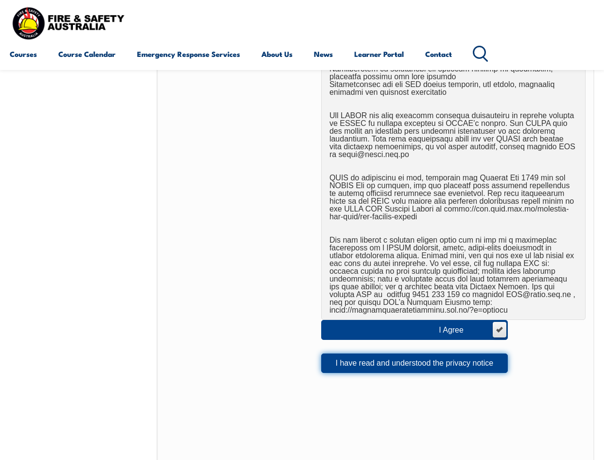
click at [417, 363] on button "I have read and understood the privacy notice" at bounding box center [414, 362] width 187 height 19
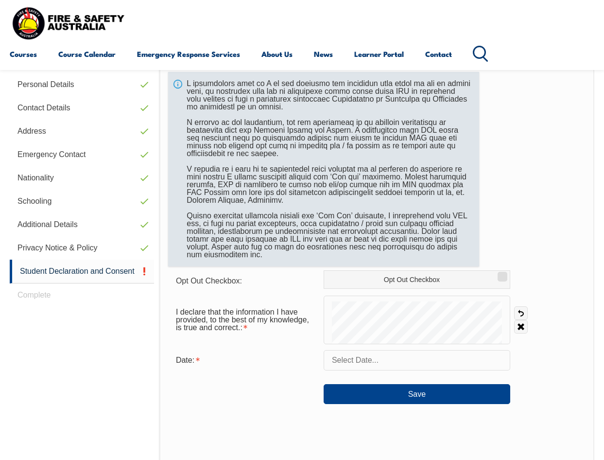
scroll to position [236, 0]
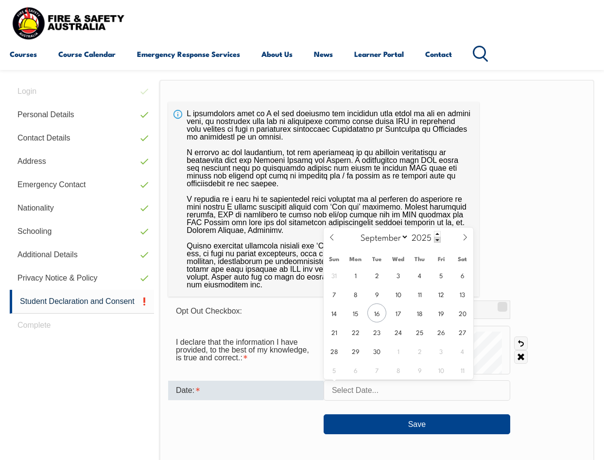
click at [396, 393] on input "text" at bounding box center [417, 390] width 187 height 20
click at [379, 310] on span "16" at bounding box center [376, 312] width 19 height 19
type input "[DATE]"
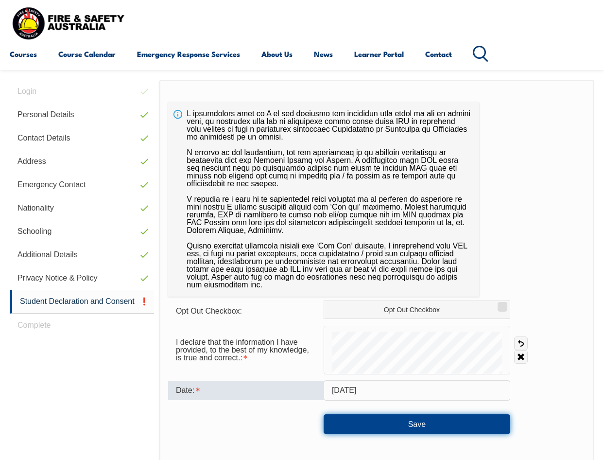
click at [464, 422] on button "Save" at bounding box center [417, 423] width 187 height 19
